Goal: Check status

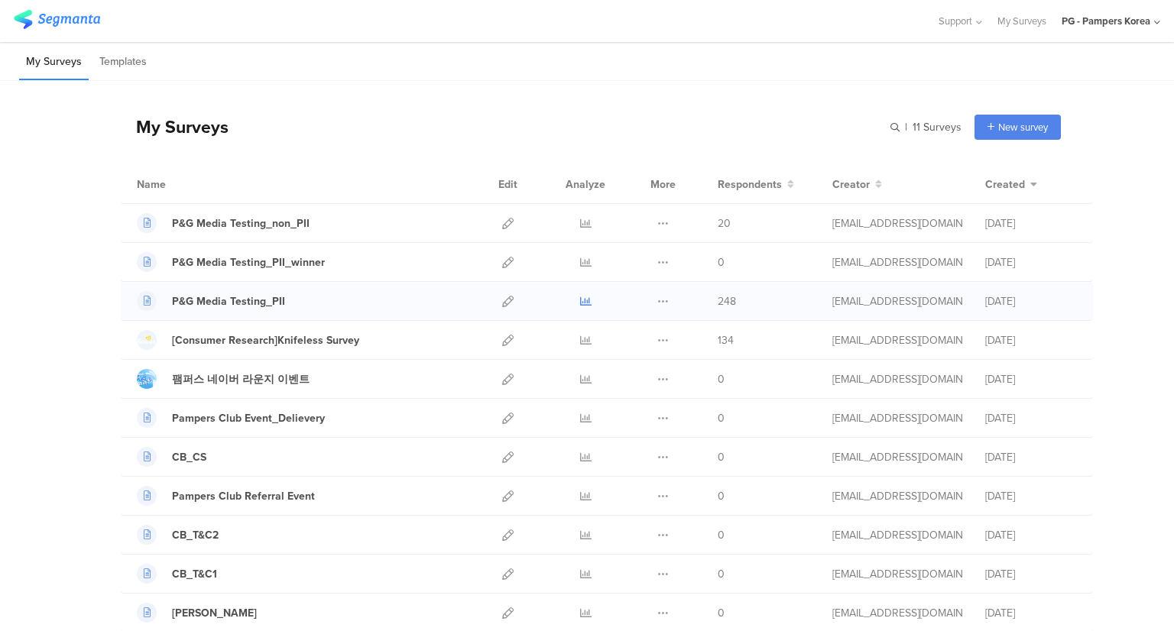
click at [583, 301] on icon at bounding box center [585, 301] width 11 height 11
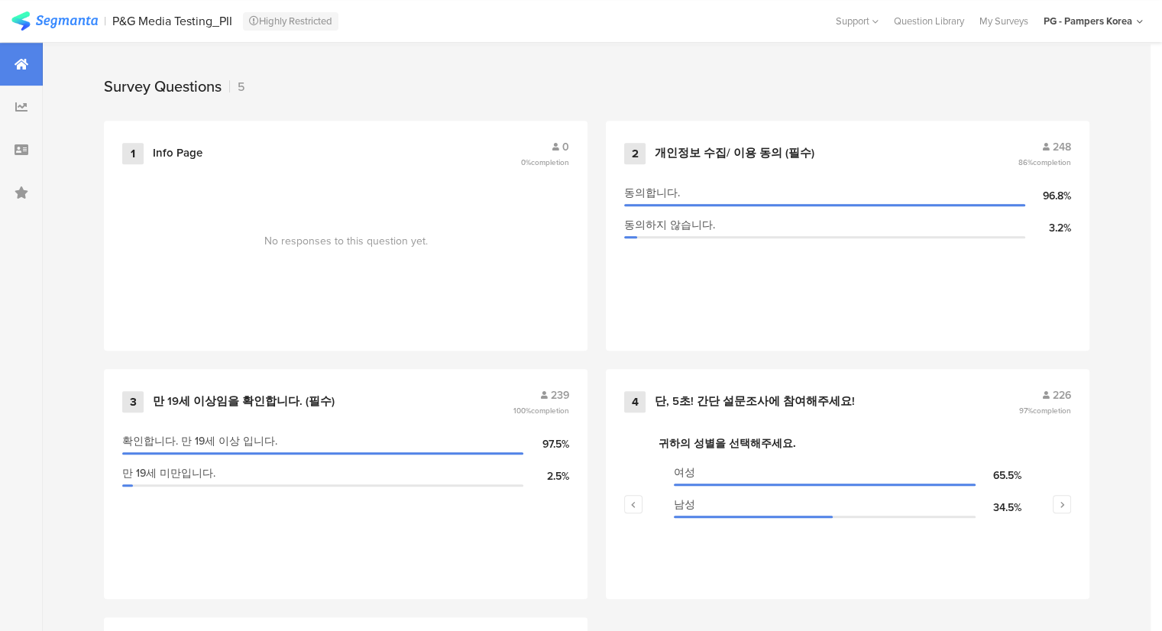
scroll to position [857, 0]
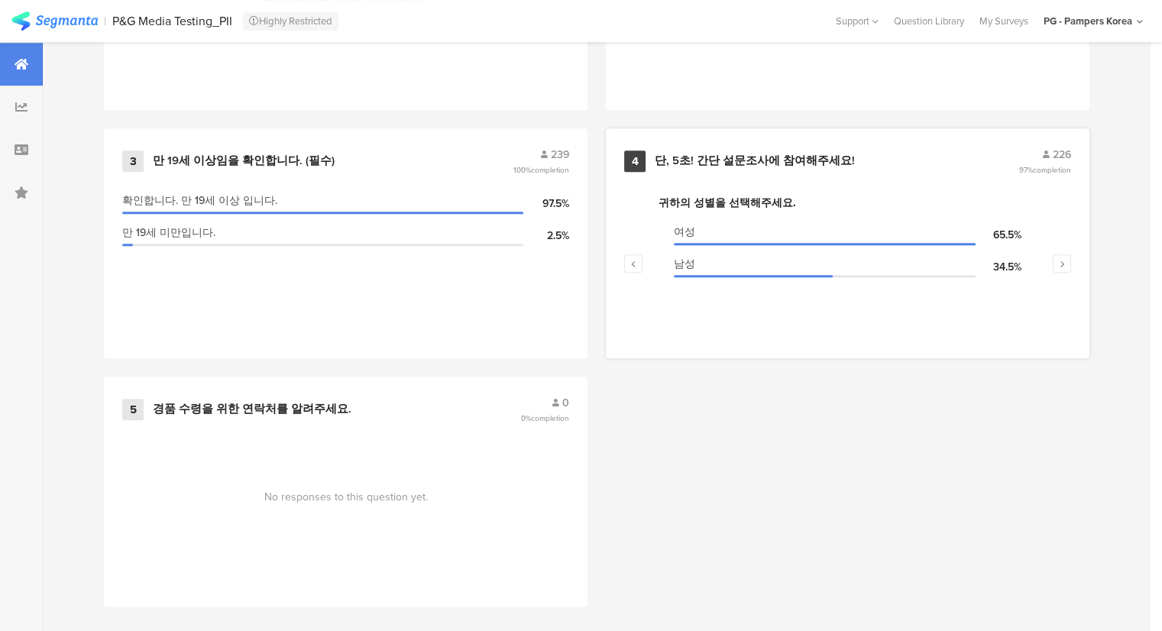
click at [1067, 164] on span "completion" at bounding box center [1052, 169] width 38 height 11
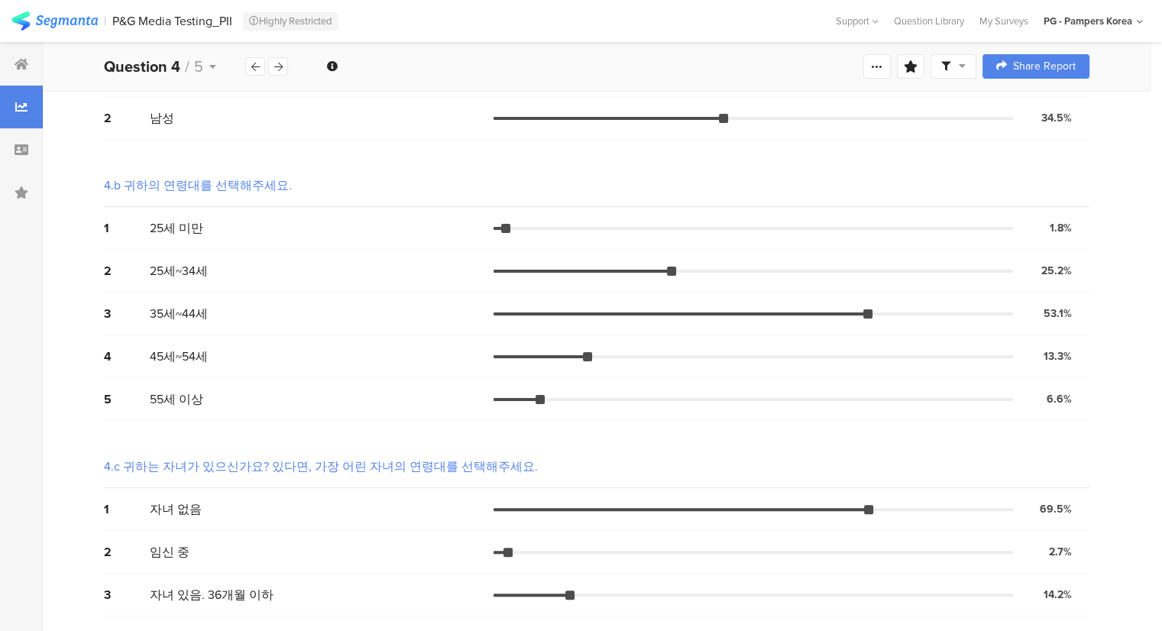
scroll to position [261, 0]
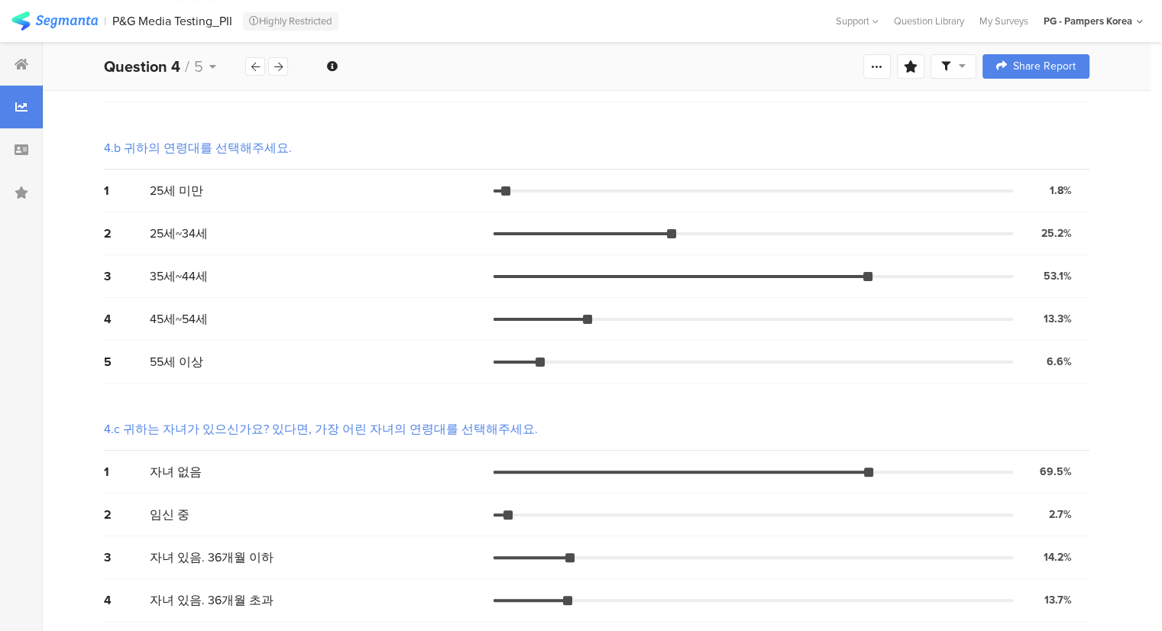
drag, startPoint x: 660, startPoint y: 474, endPoint x: 393, endPoint y: 318, distance: 309.9
